Goal: Use online tool/utility: Utilize a website feature to perform a specific function

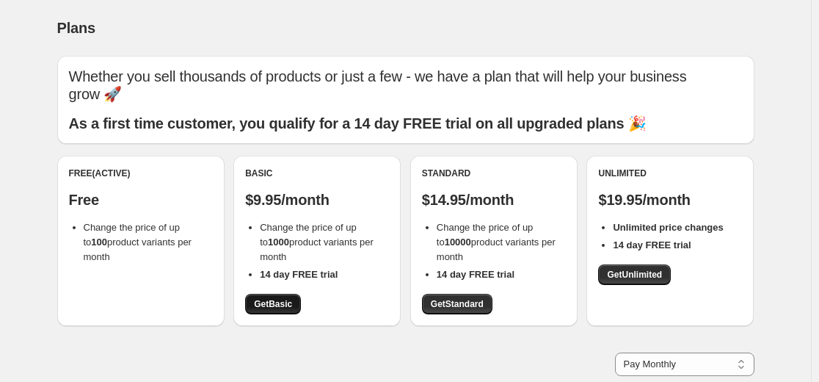
click at [269, 305] on span "Get Basic" at bounding box center [273, 304] width 38 height 12
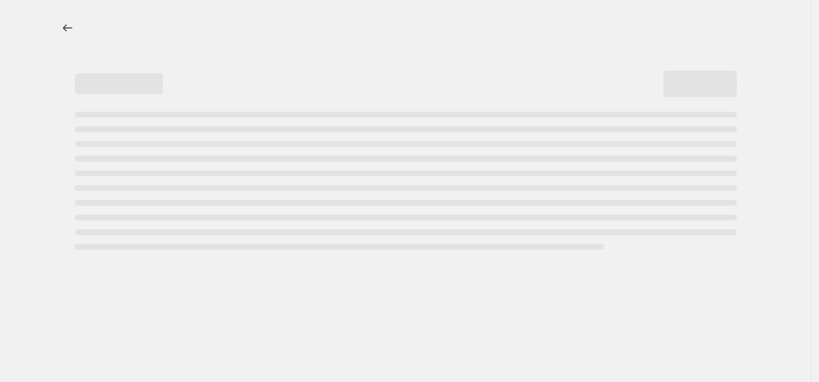
select select "percentage"
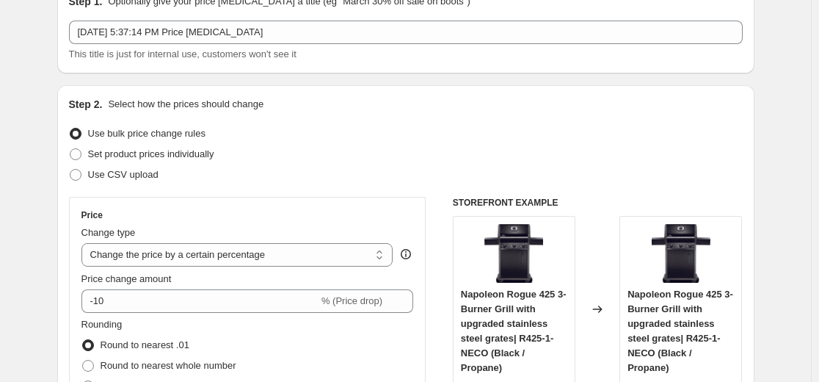
scroll to position [147, 0]
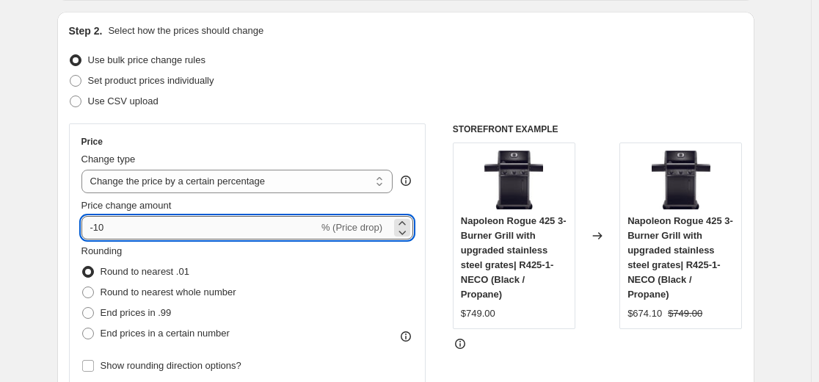
click at [206, 228] on input "-10" at bounding box center [199, 227] width 237 height 23
type input "-1"
type input "-50"
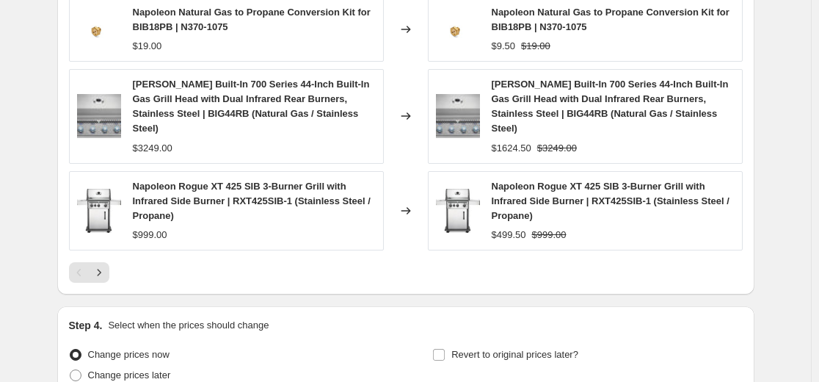
scroll to position [1139, 0]
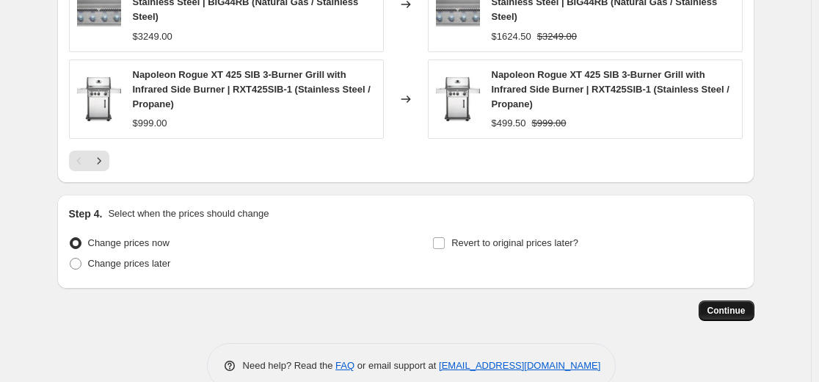
click at [717, 305] on span "Continue" at bounding box center [727, 311] width 38 height 12
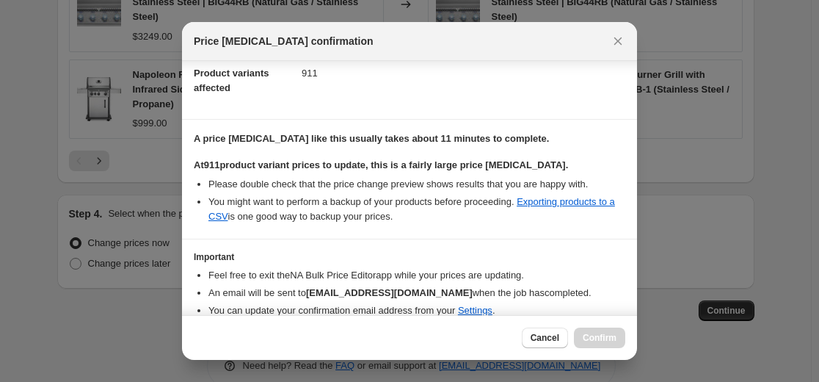
scroll to position [227, 0]
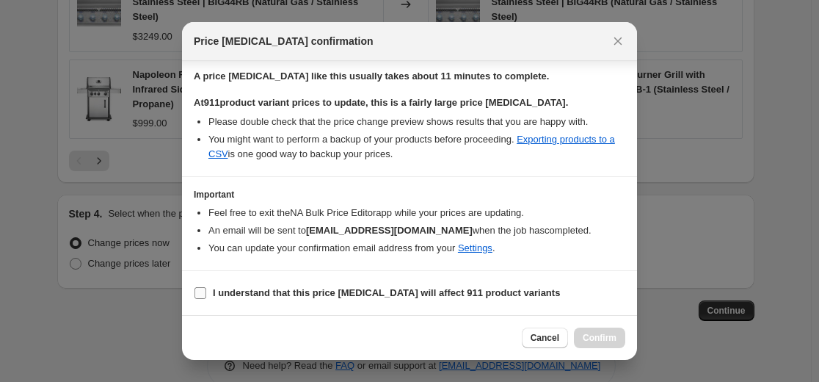
click at [259, 287] on b "I understand that this price change job will affect 911 product variants" at bounding box center [386, 292] width 347 height 11
click at [206, 287] on input "I understand that this price change job will affect 911 product variants" at bounding box center [201, 293] width 12 height 12
checkbox input "true"
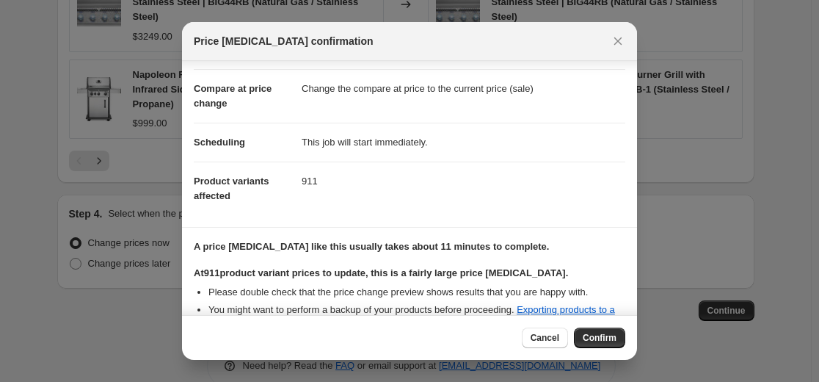
scroll to position [7, 0]
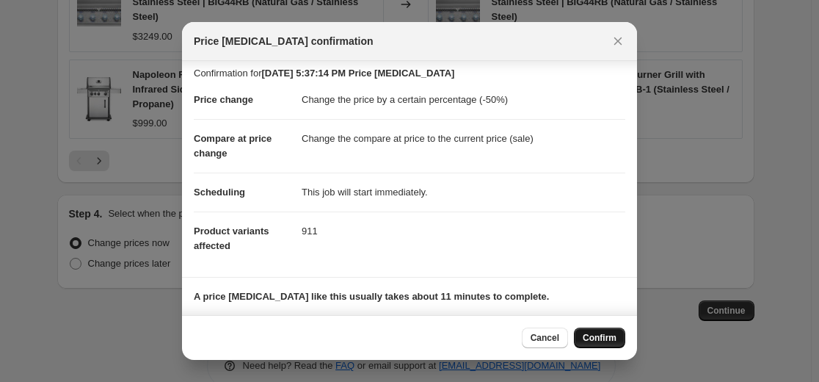
click at [593, 339] on span "Confirm" at bounding box center [600, 338] width 34 height 12
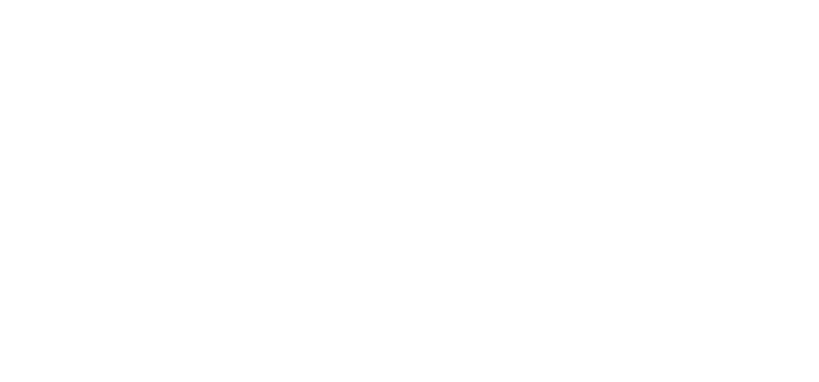
select select "percentage"
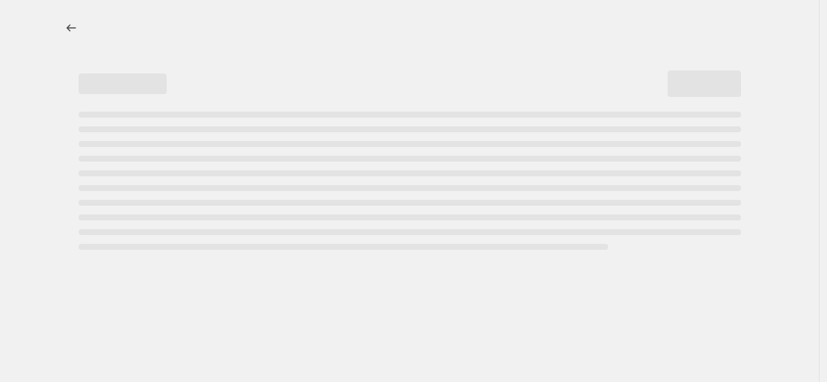
select select "percentage"
